Goal: Navigation & Orientation: Find specific page/section

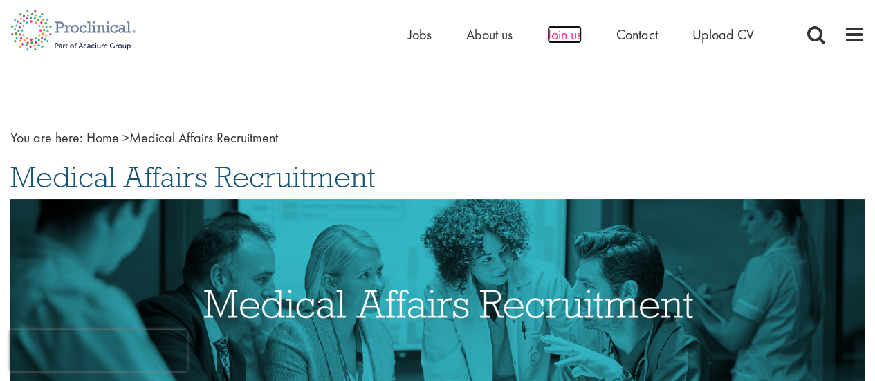
click at [581, 32] on span "Join us" at bounding box center [564, 35] width 35 height 18
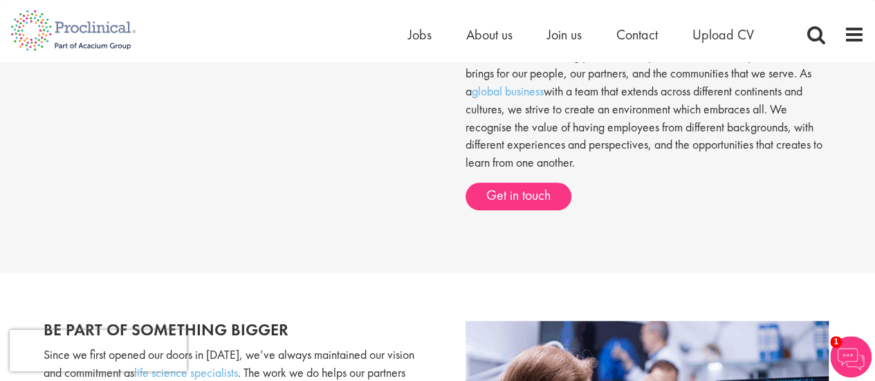
scroll to position [241, 0]
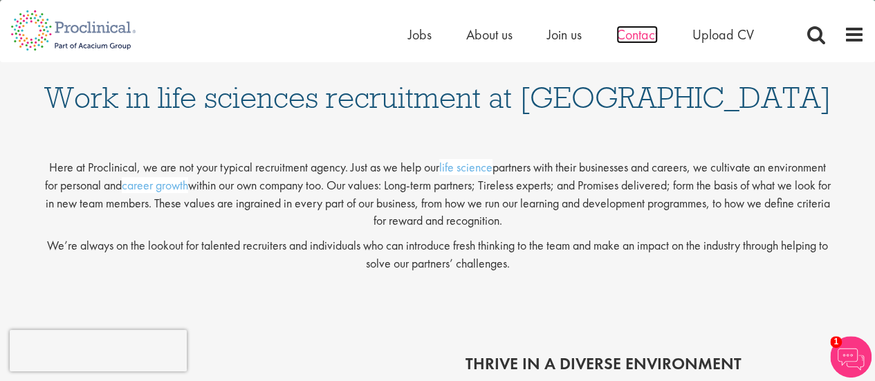
click at [642, 34] on span "Contact" at bounding box center [636, 35] width 41 height 18
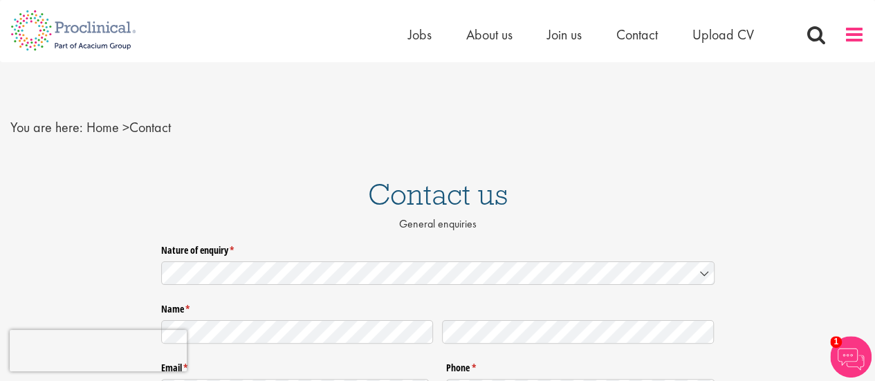
click at [861, 31] on span at bounding box center [853, 34] width 21 height 21
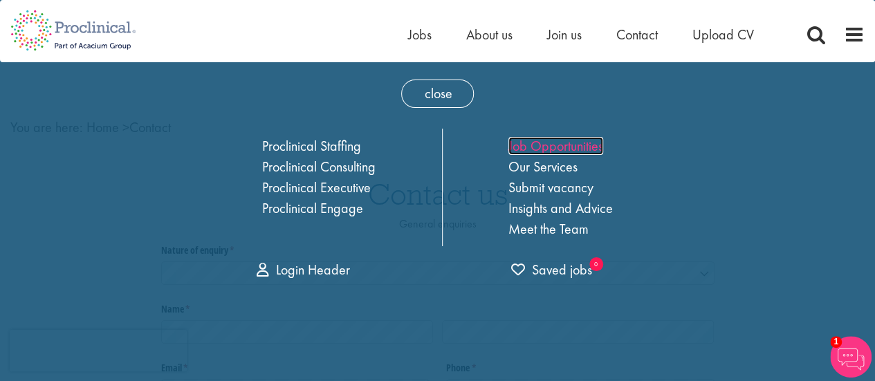
click at [596, 142] on link "Job Opportunities" at bounding box center [555, 146] width 95 height 18
